Goal: Navigation & Orientation: Go to known website

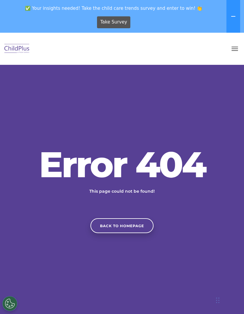
click at [233, 50] on button "button" at bounding box center [234, 49] width 12 height 10
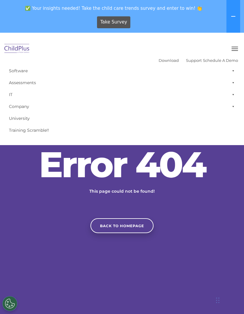
click at [11, 96] on link "IT" at bounding box center [122, 94] width 232 height 12
click at [40, 222] on div "Error 404 This page could not be found! Back to homepage" at bounding box center [122, 189] width 232 height 86
click at [237, 48] on button "button" at bounding box center [234, 49] width 12 height 10
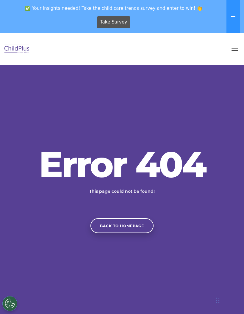
click at [108, 233] on link "Back to homepage" at bounding box center [121, 225] width 63 height 15
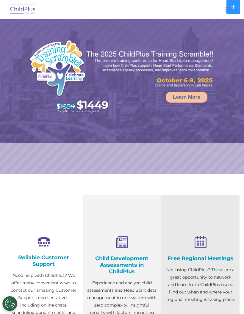
select select "MEDIUM"
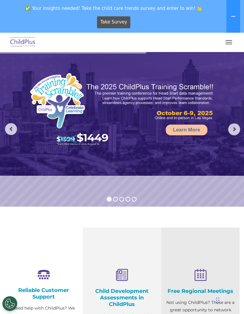
click at [230, 17] on button at bounding box center [233, 16] width 14 height 33
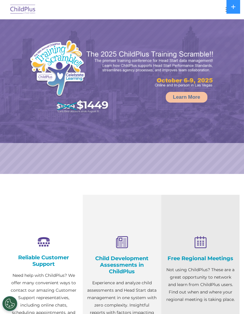
select select "MEDIUM"
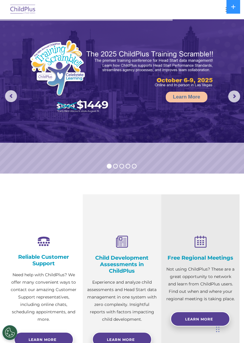
select select "MEDIUM"
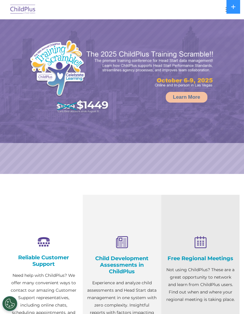
select select "MEDIUM"
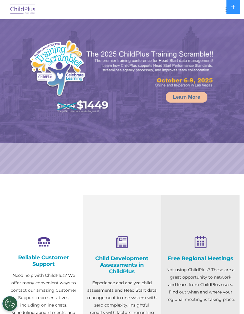
select select "MEDIUM"
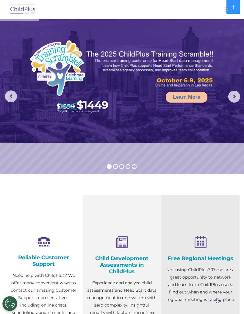
click at [30, 64] on img at bounding box center [70, 77] width 82 height 75
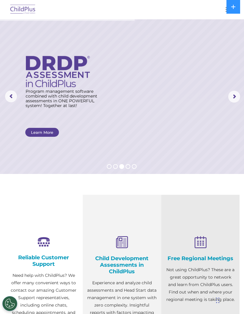
click at [233, 9] on button at bounding box center [233, 7] width 14 height 14
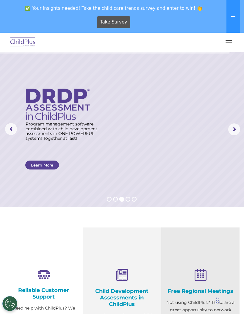
click at [230, 45] on button "button" at bounding box center [228, 42] width 12 height 10
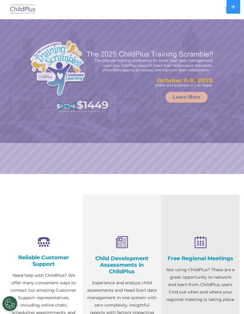
select select "MEDIUM"
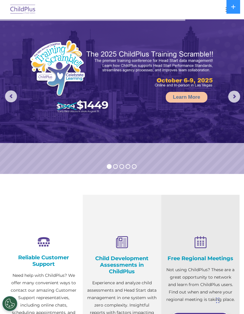
click at [235, 97] on rs-arrow at bounding box center [234, 97] width 12 height 12
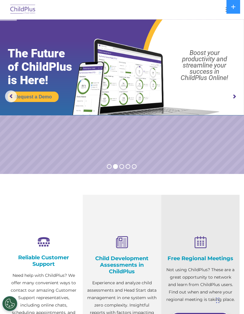
click at [234, 93] on rs-arrow at bounding box center [234, 97] width 12 height 12
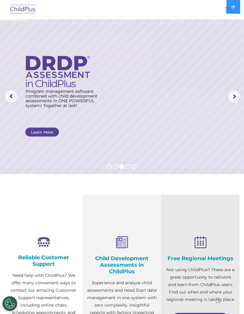
click at [237, 93] on rs-arrow at bounding box center [234, 97] width 12 height 12
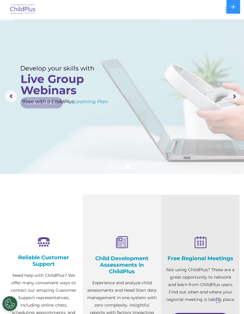
click at [236, 95] on rs-arrow at bounding box center [234, 97] width 12 height 12
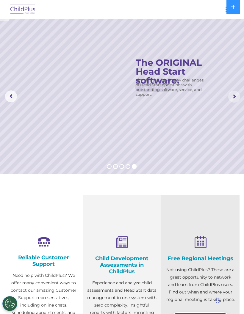
click at [235, 99] on rs-arrow at bounding box center [234, 97] width 12 height 12
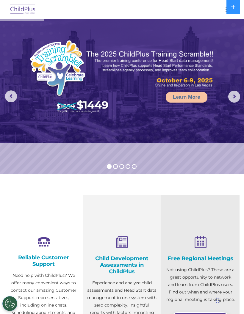
click at [231, 96] on rs-arrow at bounding box center [234, 97] width 12 height 12
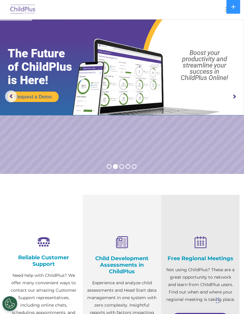
click at [235, 97] on rs-arrow at bounding box center [234, 97] width 12 height 12
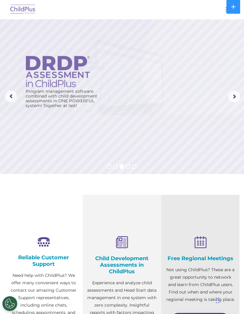
click at [235, 102] on rs-arrow at bounding box center [234, 97] width 12 height 12
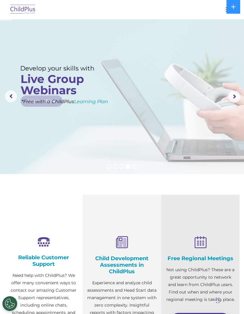
click at [235, 101] on rs-arrow at bounding box center [234, 97] width 12 height 12
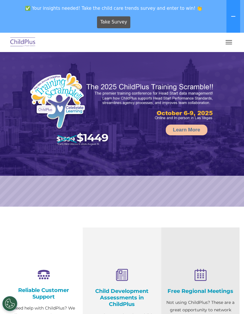
select select "MEDIUM"
click at [232, 15] on icon at bounding box center [232, 16] width 5 height 5
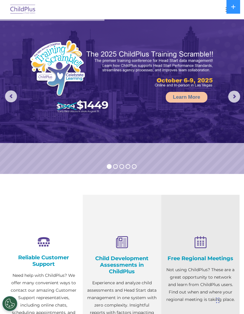
click at [233, 4] on button at bounding box center [233, 7] width 14 height 14
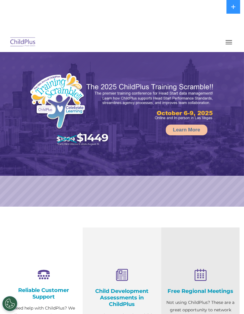
select select "MEDIUM"
